Goal: Task Accomplishment & Management: Use online tool/utility

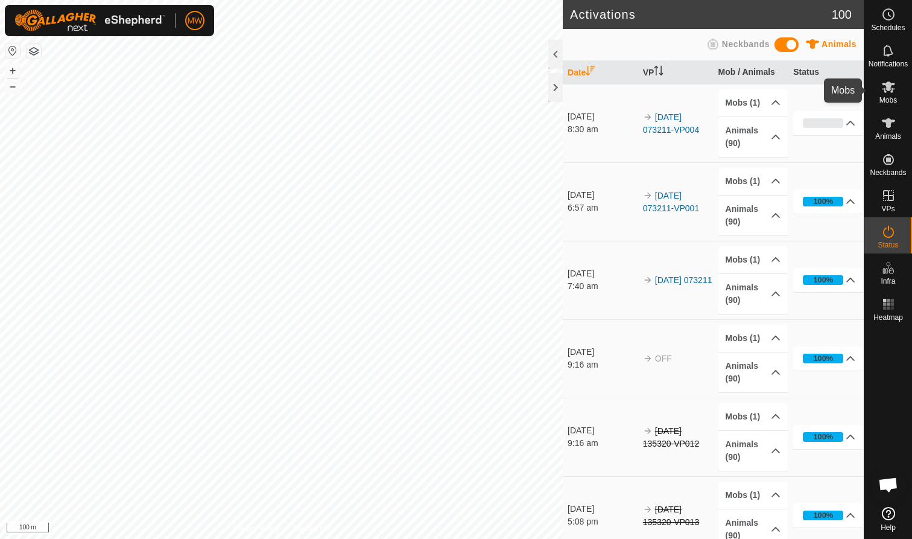
click at [885, 89] on icon at bounding box center [888, 87] width 14 height 14
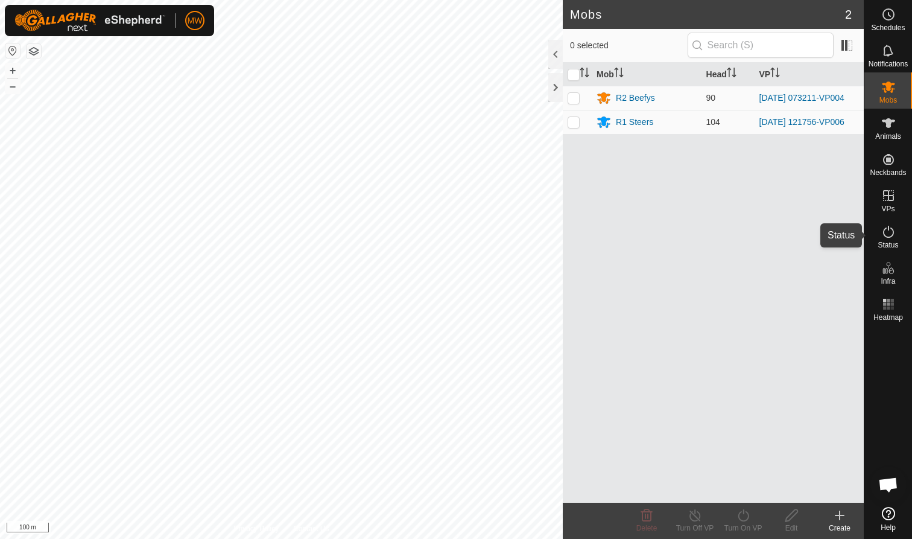
click at [891, 233] on icon at bounding box center [888, 231] width 14 height 14
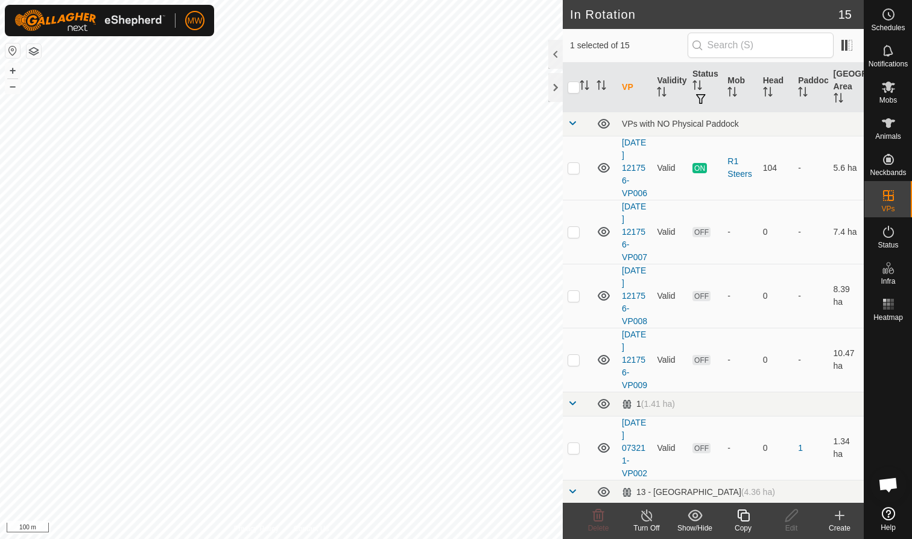
click at [739, 520] on icon at bounding box center [743, 515] width 15 height 14
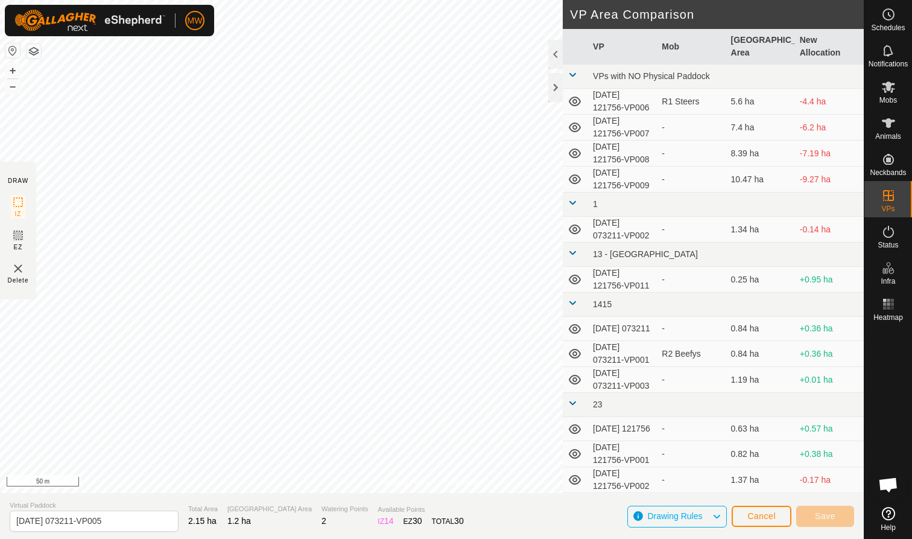
click at [765, 512] on span "Cancel" at bounding box center [761, 516] width 28 height 10
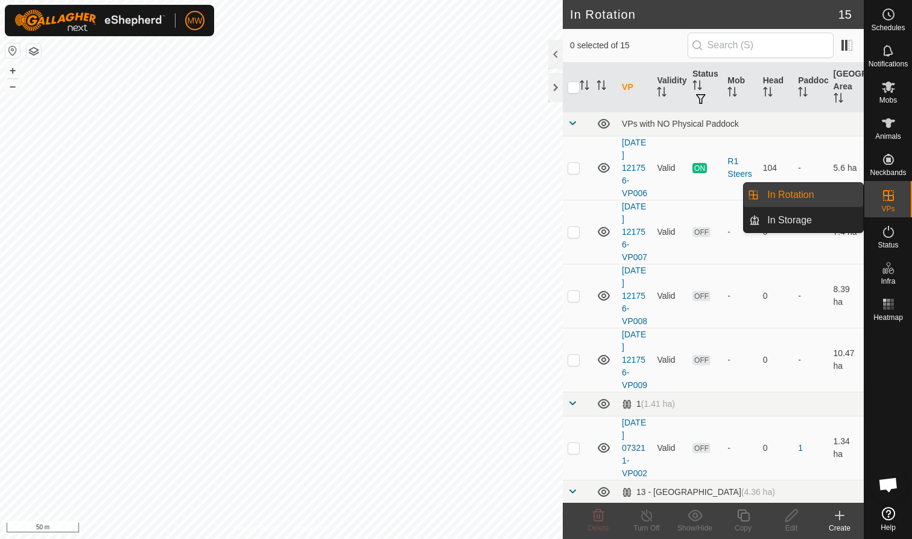
click at [888, 197] on icon at bounding box center [888, 195] width 11 height 11
